Goal: Task Accomplishment & Management: Use online tool/utility

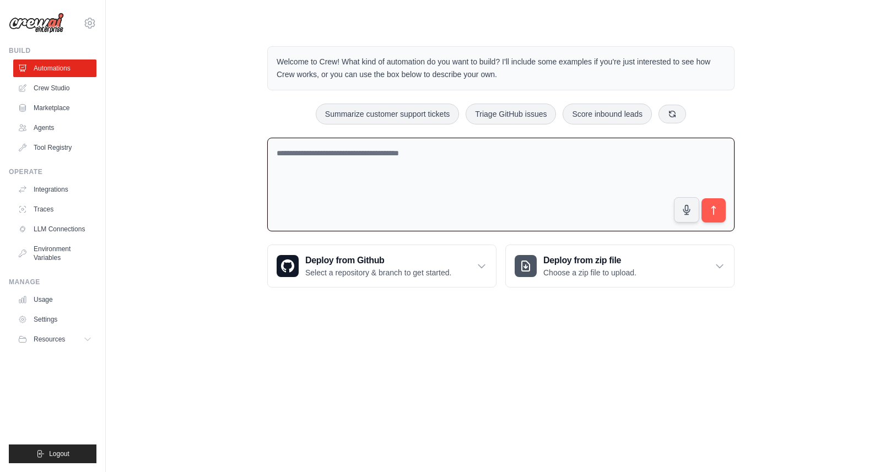
click at [373, 154] on textarea at bounding box center [501, 185] width 468 height 94
type textarea "**********"
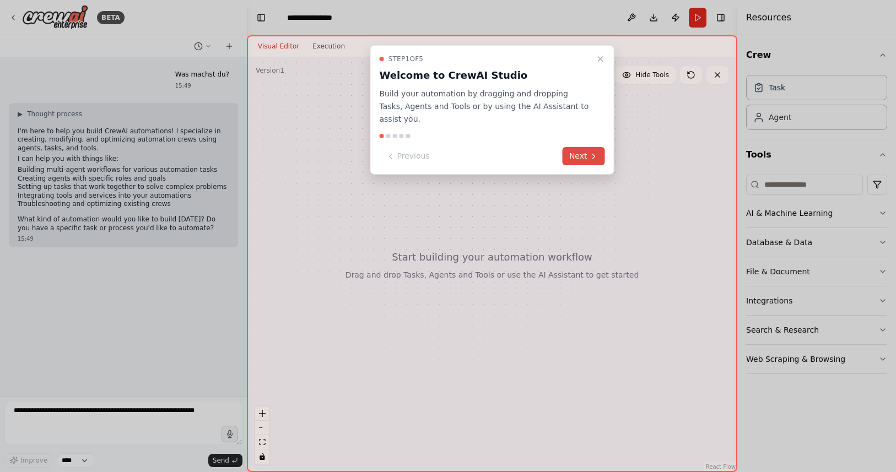
click at [589, 147] on button "Next" at bounding box center [584, 156] width 42 height 18
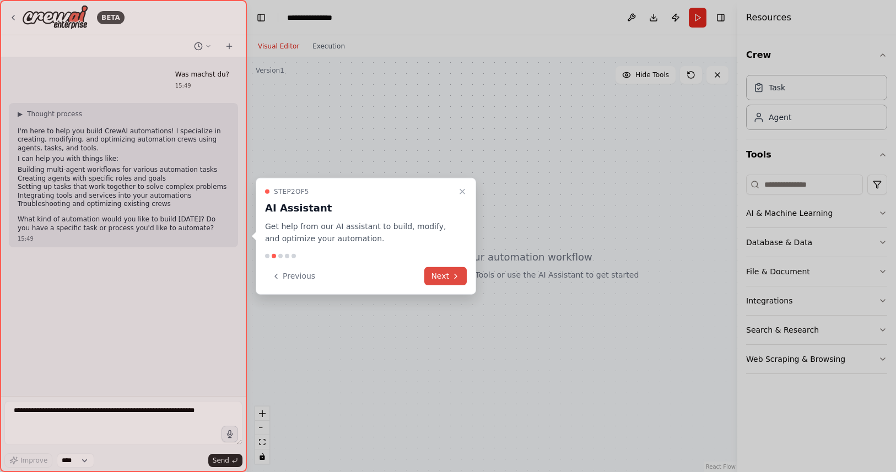
click at [449, 273] on button "Next" at bounding box center [446, 276] width 42 height 18
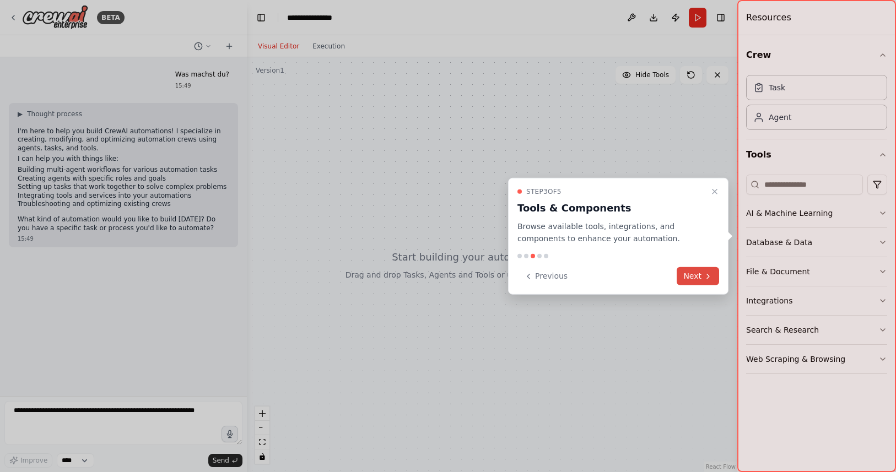
click at [699, 283] on button "Next" at bounding box center [698, 276] width 42 height 18
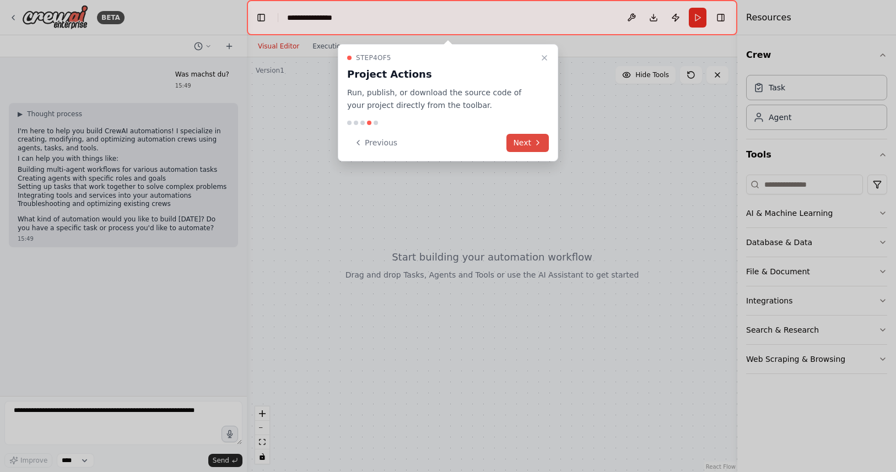
click at [526, 144] on button "Next" at bounding box center [528, 143] width 42 height 18
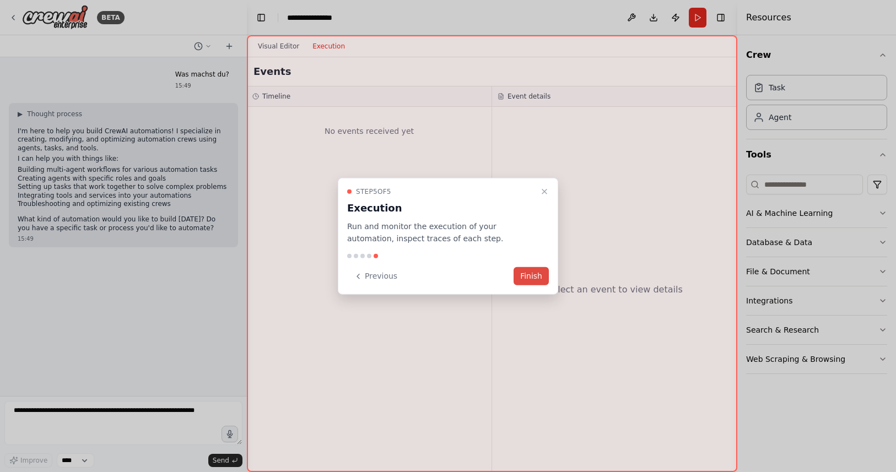
click at [531, 276] on button "Finish" at bounding box center [531, 276] width 35 height 18
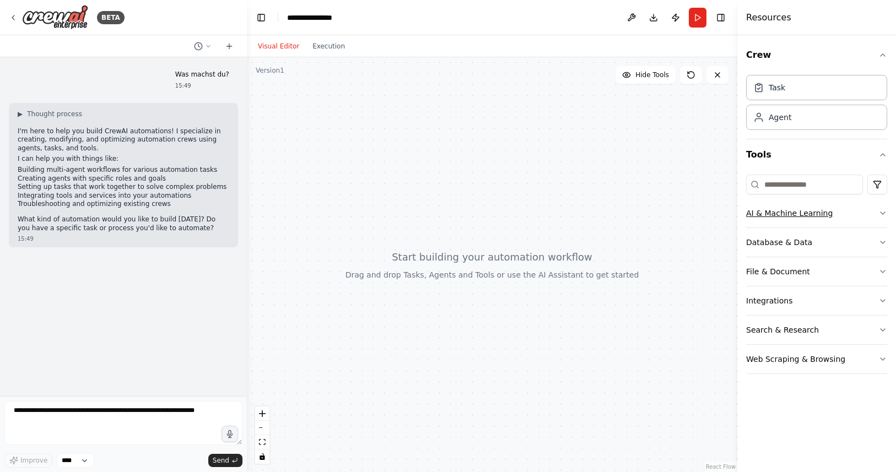
click at [861, 214] on button "AI & Machine Learning" at bounding box center [816, 213] width 141 height 29
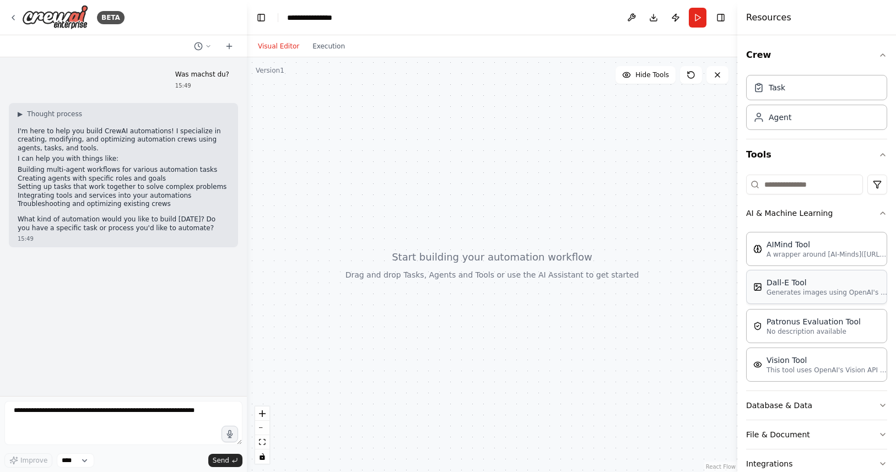
scroll to position [83, 0]
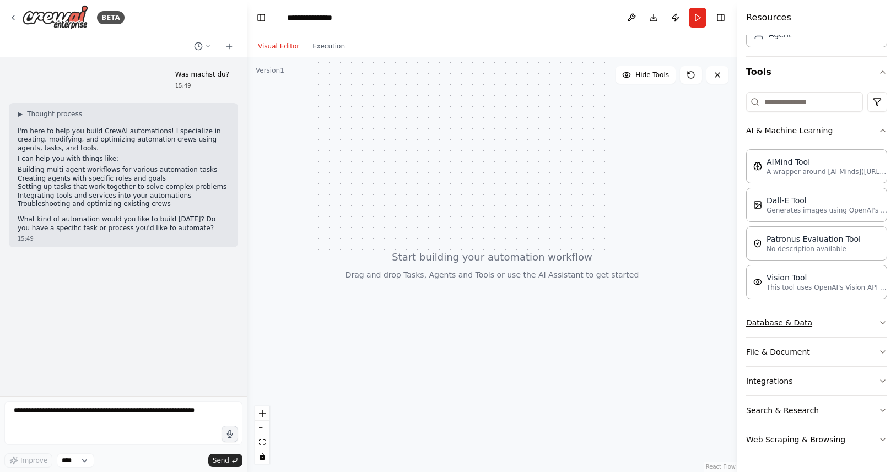
click at [828, 323] on button "Database & Data" at bounding box center [816, 323] width 141 height 29
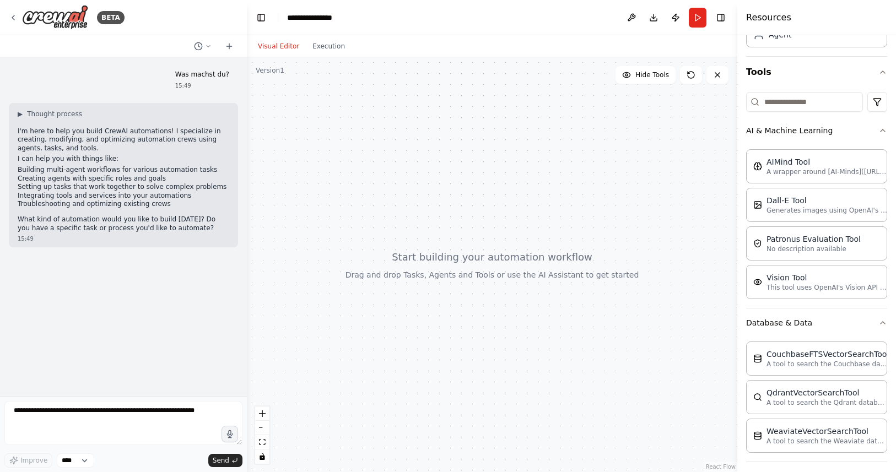
scroll to position [207, 0]
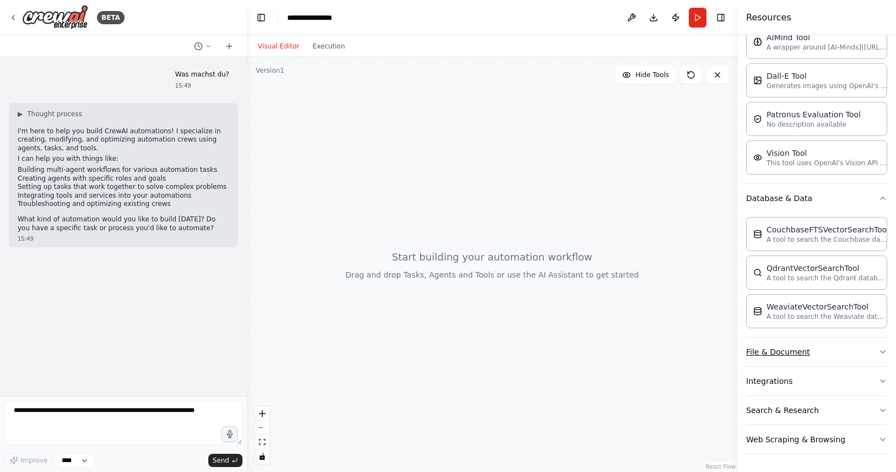
click at [823, 349] on button "File & Document" at bounding box center [816, 352] width 141 height 29
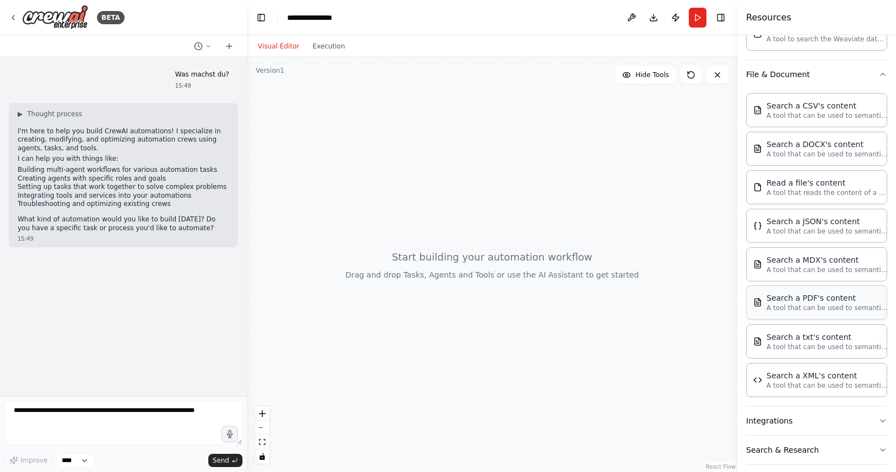
scroll to position [525, 0]
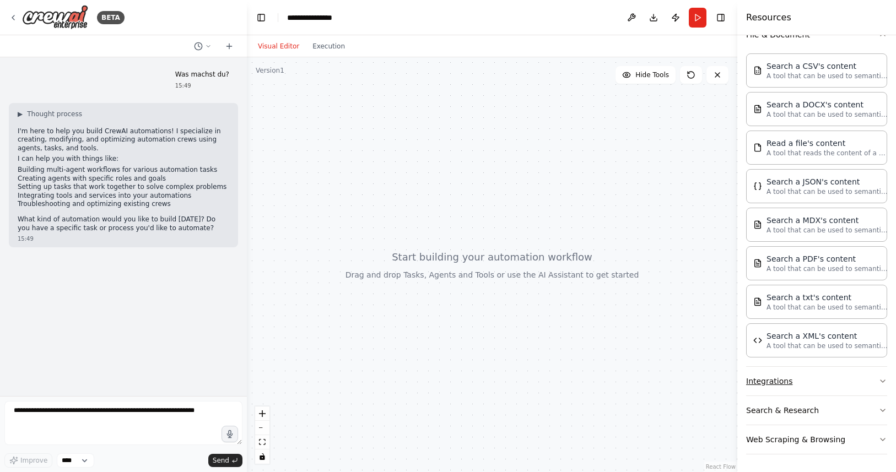
click at [804, 376] on button "Integrations" at bounding box center [816, 381] width 141 height 29
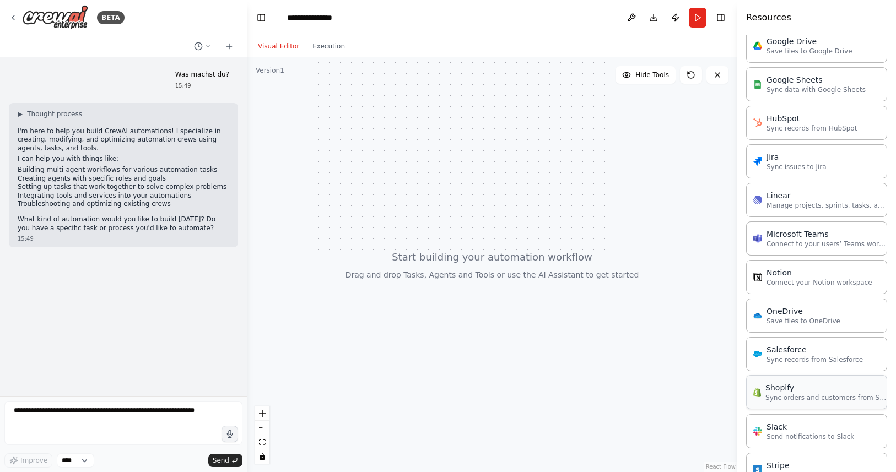
scroll to position [1306, 0]
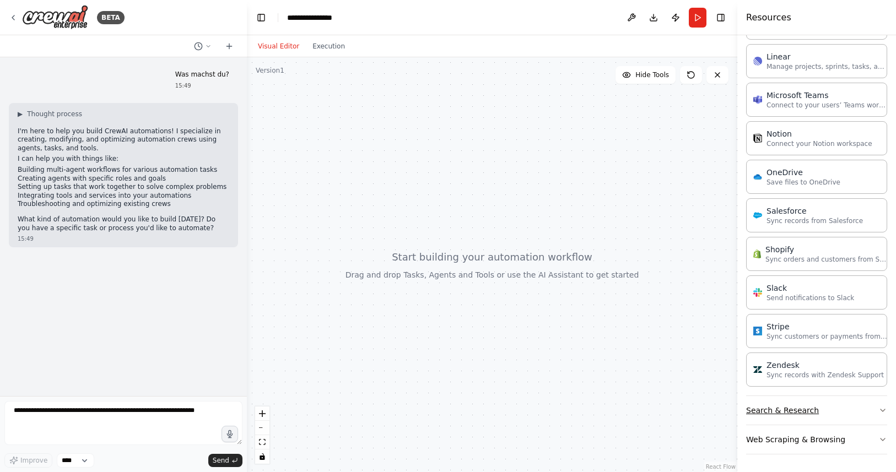
click at [804, 410] on button "Search & Research" at bounding box center [816, 410] width 141 height 29
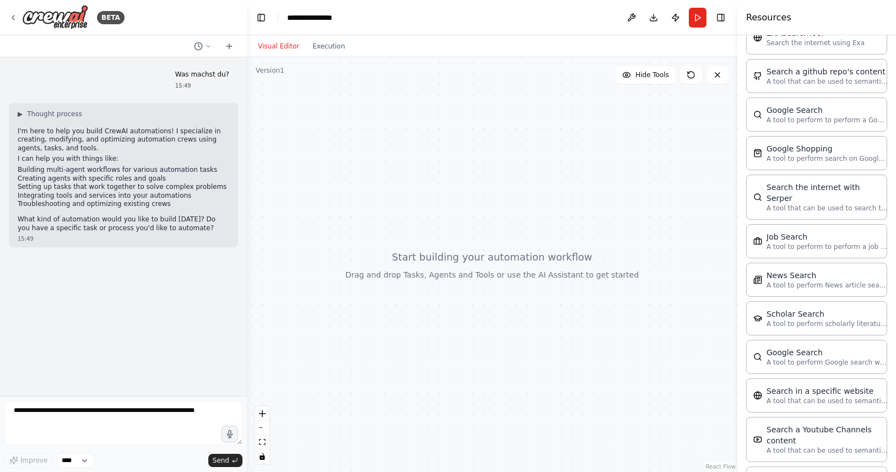
scroll to position [1375, 0]
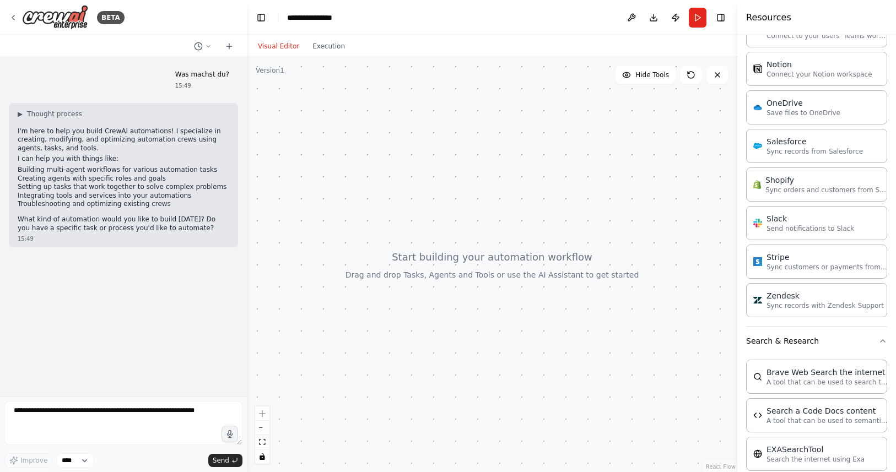
click at [340, 95] on div at bounding box center [492, 264] width 491 height 415
click at [634, 22] on button at bounding box center [632, 18] width 18 height 20
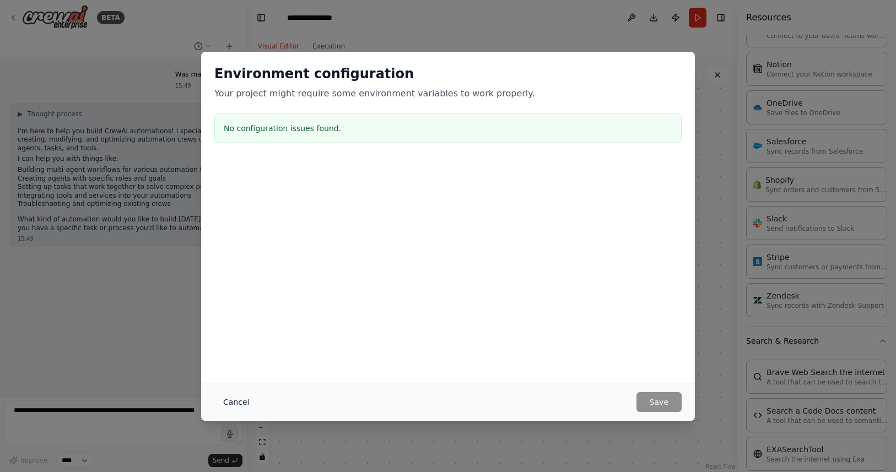
click at [236, 398] on button "Cancel" at bounding box center [236, 403] width 44 height 20
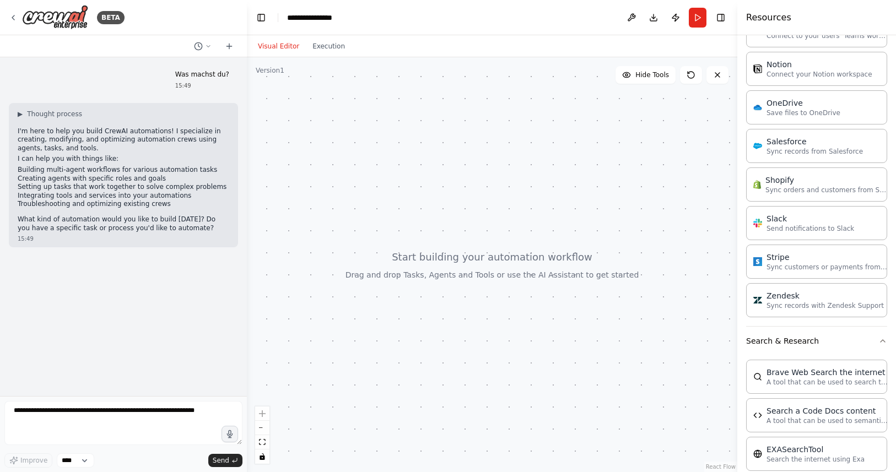
drag, startPoint x: 282, startPoint y: 87, endPoint x: 508, endPoint y: 221, distance: 262.3
click at [514, 229] on div at bounding box center [492, 264] width 491 height 415
drag, startPoint x: 502, startPoint y: 214, endPoint x: 407, endPoint y: 133, distance: 124.7
click at [407, 133] on div at bounding box center [492, 264] width 491 height 415
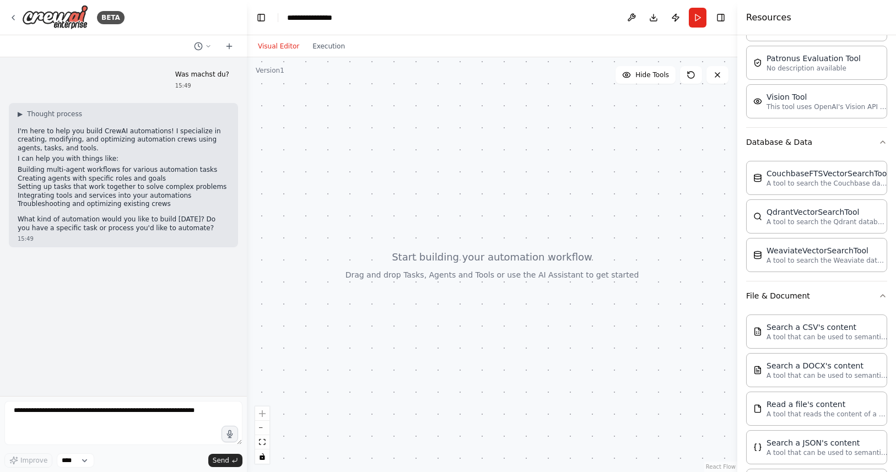
scroll to position [0, 0]
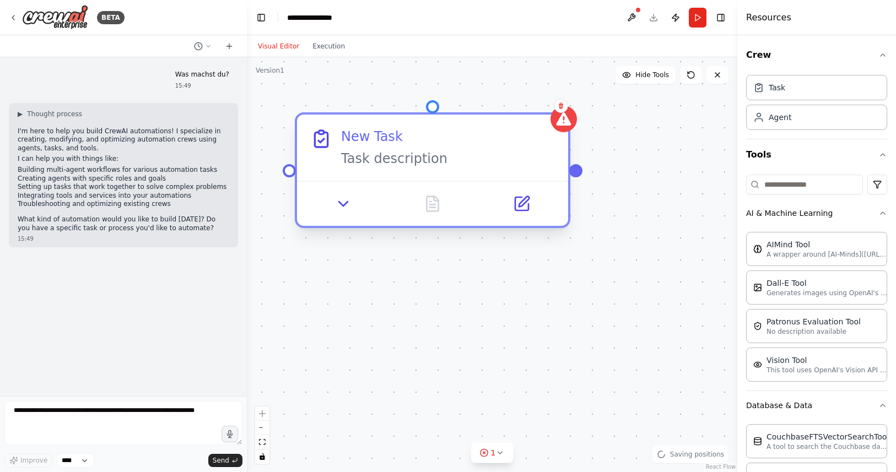
drag, startPoint x: 539, startPoint y: 191, endPoint x: 478, endPoint y: 140, distance: 79.1
click at [478, 140] on div "New Task Task description" at bounding box center [448, 148] width 214 height 40
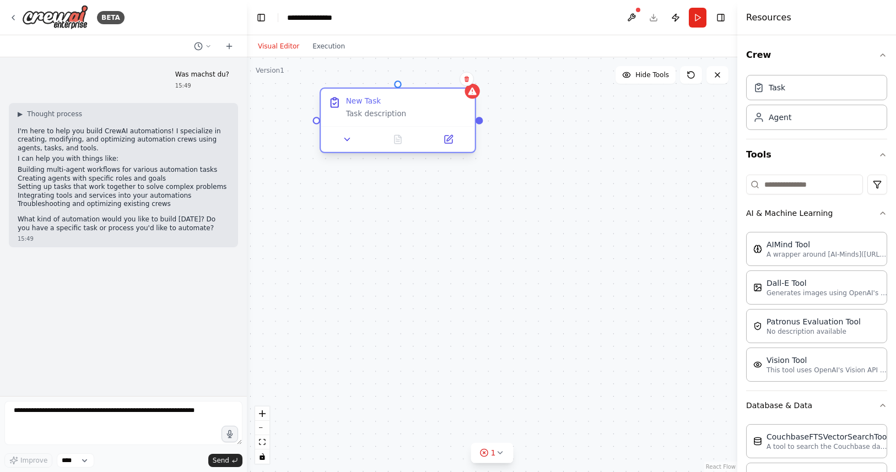
drag, startPoint x: 536, startPoint y: 165, endPoint x: 442, endPoint y: 99, distance: 115.3
click at [442, 99] on div "New Task" at bounding box center [406, 101] width 121 height 10
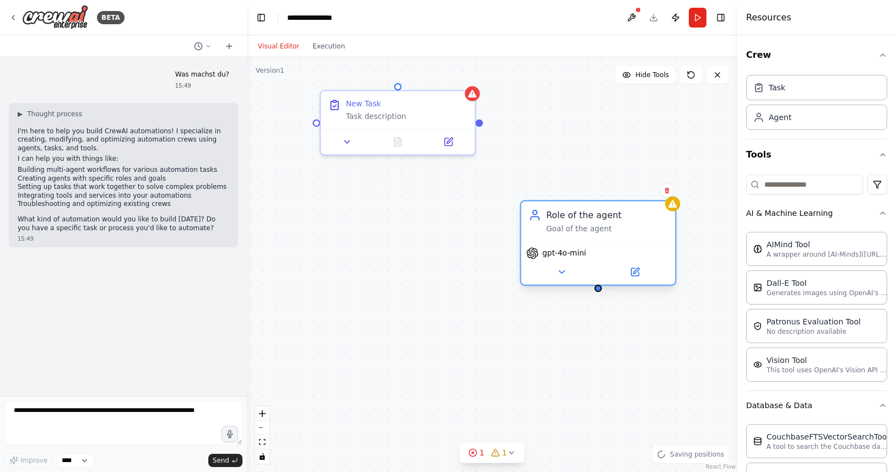
drag, startPoint x: 626, startPoint y: 224, endPoint x: 574, endPoint y: 224, distance: 52.4
click at [574, 224] on div "Role of the agent Goal of the agent" at bounding box center [606, 221] width 121 height 25
drag, startPoint x: 482, startPoint y: 120, endPoint x: 581, endPoint y: 235, distance: 151.6
click at [581, 235] on div "New Task Task description Role of the agent Goal of the agent gpt-4o-mini" at bounding box center [473, 313] width 557 height 471
drag, startPoint x: 480, startPoint y: 123, endPoint x: 601, endPoint y: 291, distance: 207.3
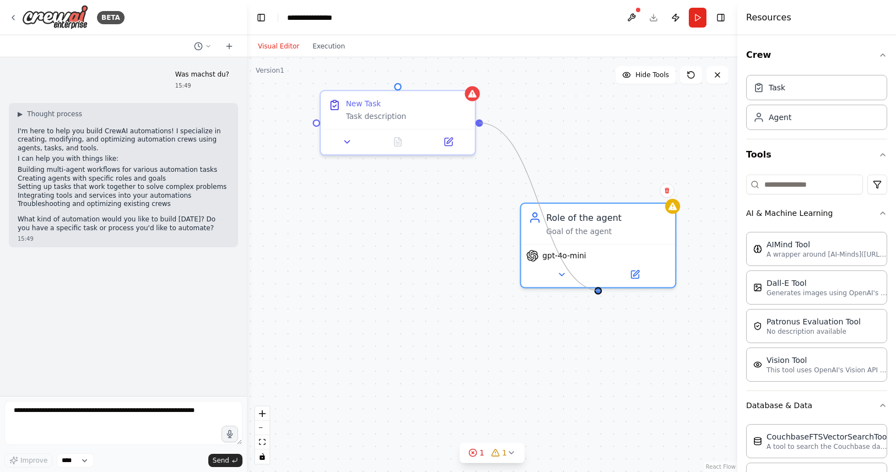
click at [601, 291] on div "New Task Task description Role of the agent Goal of the agent gpt-4o-mini" at bounding box center [492, 264] width 491 height 415
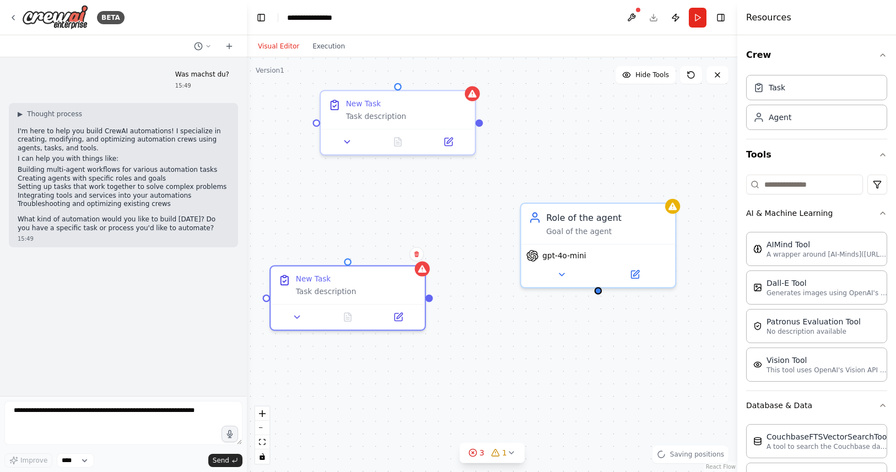
drag, startPoint x: 467, startPoint y: 275, endPoint x: 439, endPoint y: 240, distance: 44.3
click at [368, 277] on div "New Task" at bounding box center [356, 279] width 121 height 10
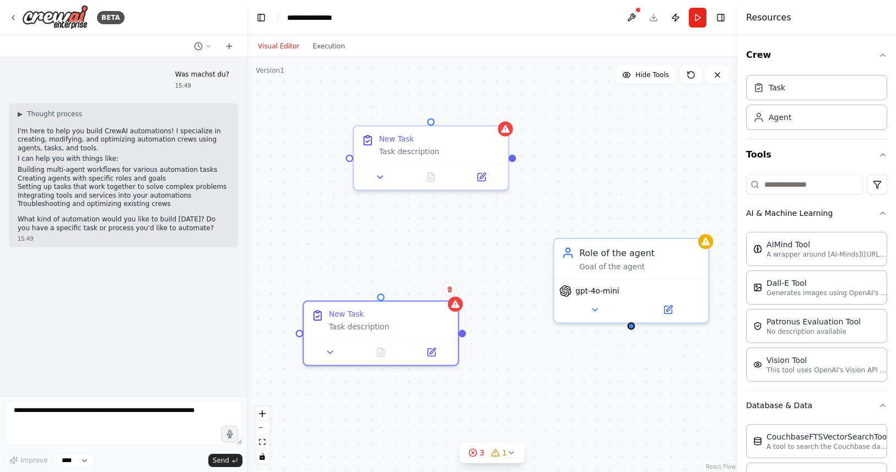
drag, startPoint x: 481, startPoint y: 127, endPoint x: 502, endPoint y: 162, distance: 40.1
click at [507, 159] on div "New Task Task description Role of the agent Goal of the agent gpt-4o-mini New T…" at bounding box center [492, 264] width 491 height 415
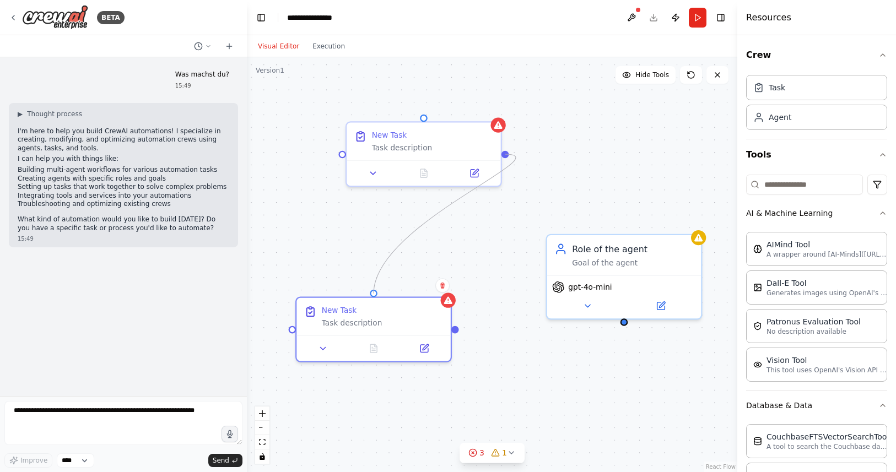
drag, startPoint x: 506, startPoint y: 150, endPoint x: 368, endPoint y: 293, distance: 198.5
click at [368, 293] on div "New Task Task description Role of the agent Goal of the agent gpt-4o-mini New T…" at bounding box center [492, 264] width 491 height 415
click at [377, 136] on div "New Task Task description" at bounding box center [424, 152] width 157 height 66
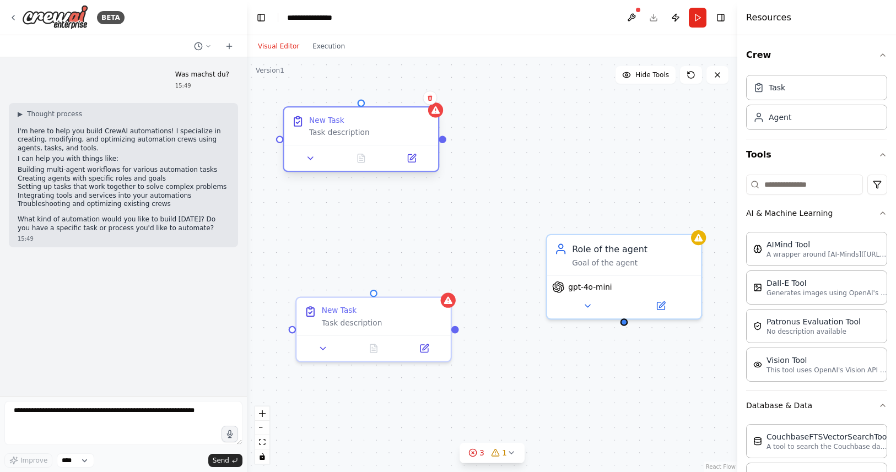
drag, startPoint x: 442, startPoint y: 134, endPoint x: 373, endPoint y: 119, distance: 71.0
click at [373, 119] on div "New Task" at bounding box center [369, 120] width 121 height 10
drag, startPoint x: 444, startPoint y: 141, endPoint x: 370, endPoint y: 290, distance: 166.7
click at [370, 290] on div "New Task Task description Role of the agent Goal of the agent gpt-4o-mini New T…" at bounding box center [492, 264] width 491 height 415
drag, startPoint x: 457, startPoint y: 327, endPoint x: 362, endPoint y: 103, distance: 243.8
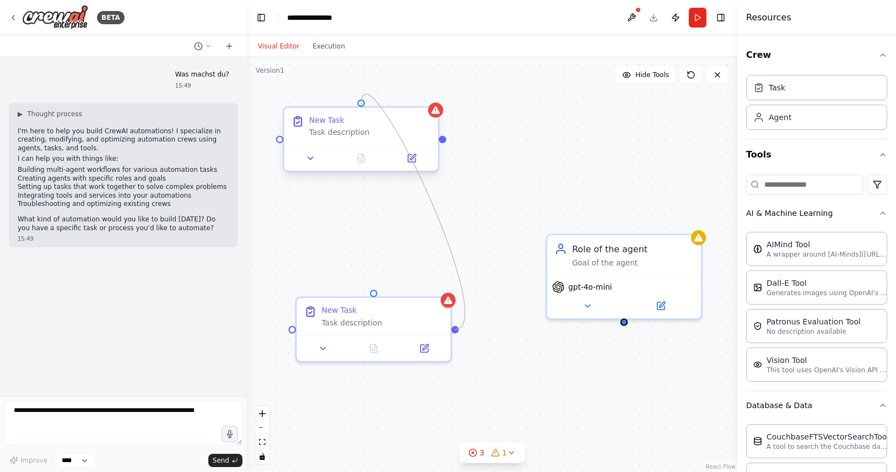
click at [362, 109] on div "New Task Task description Role of the agent Goal of the agent gpt-4o-mini New T…" at bounding box center [499, 344] width 557 height 471
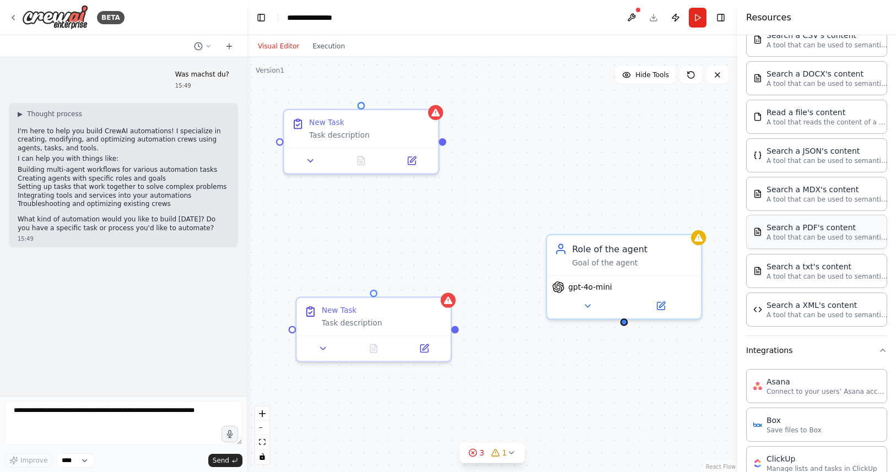
scroll to position [417, 0]
